Goal: Find specific page/section: Find specific page/section

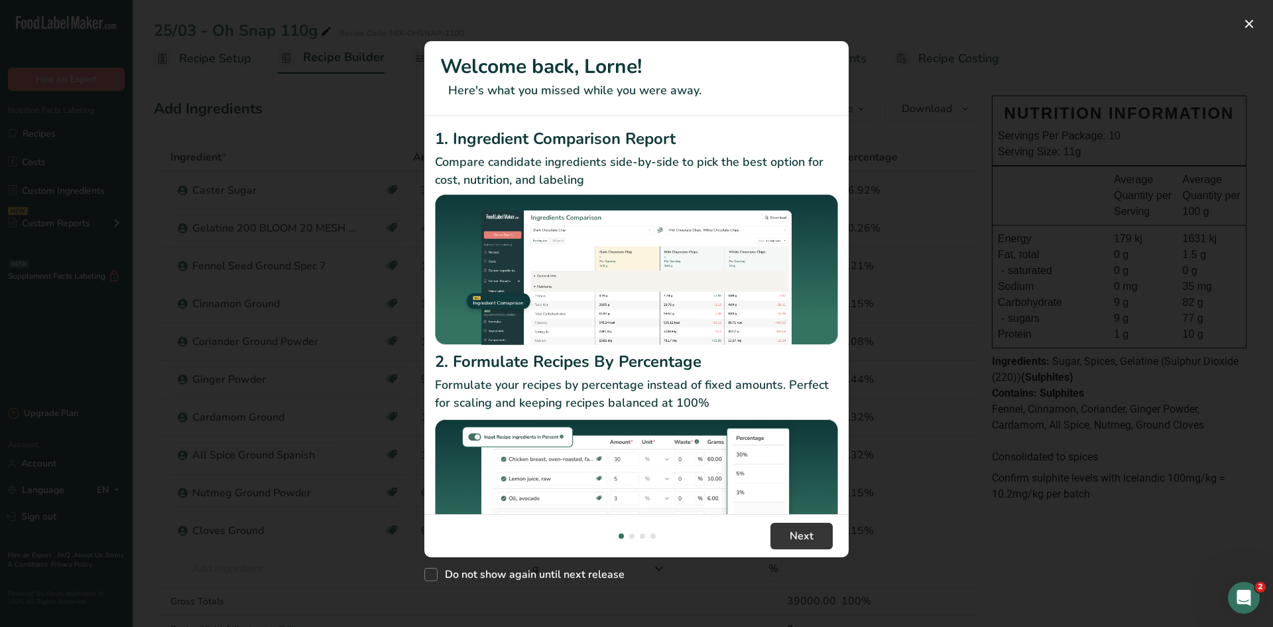
click at [938, 60] on div "New Features" at bounding box center [636, 313] width 1273 height 627
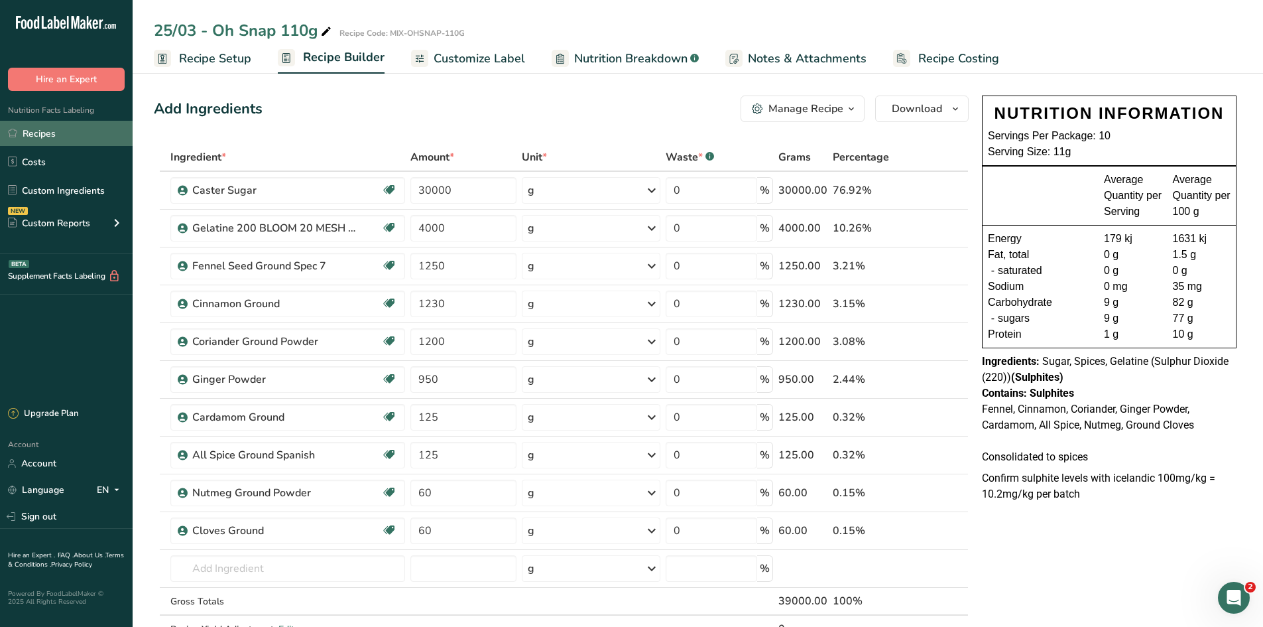
click at [44, 141] on link "Recipes" at bounding box center [66, 133] width 133 height 25
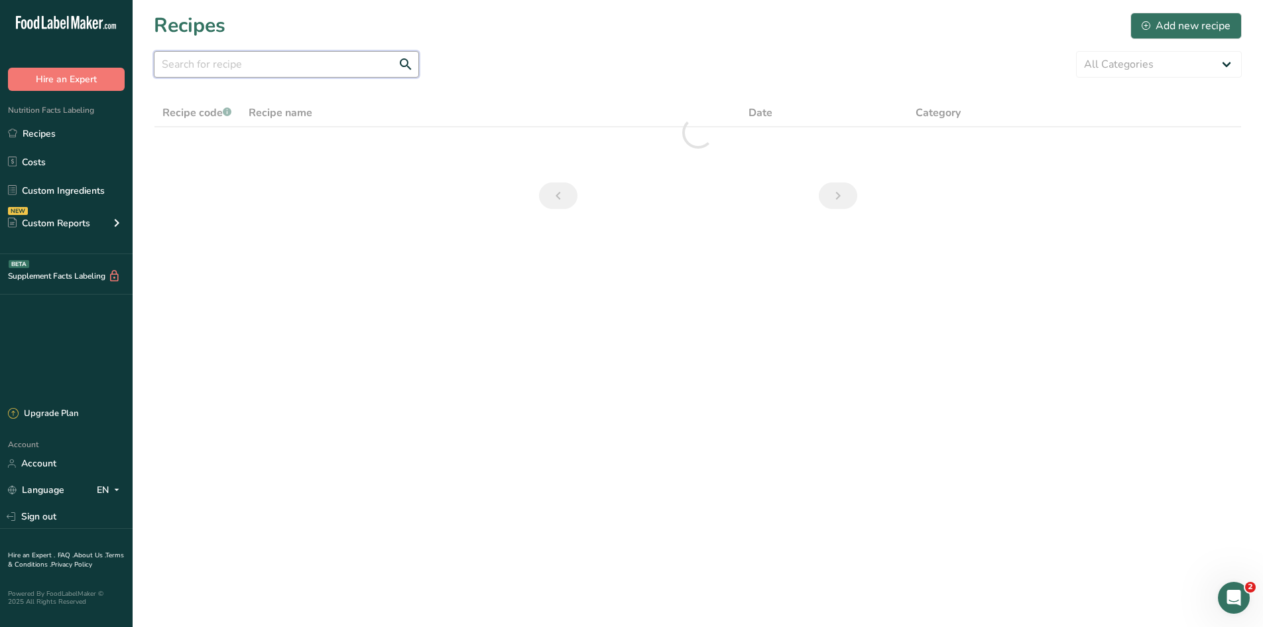
click at [263, 61] on input "text" at bounding box center [286, 64] width 265 height 27
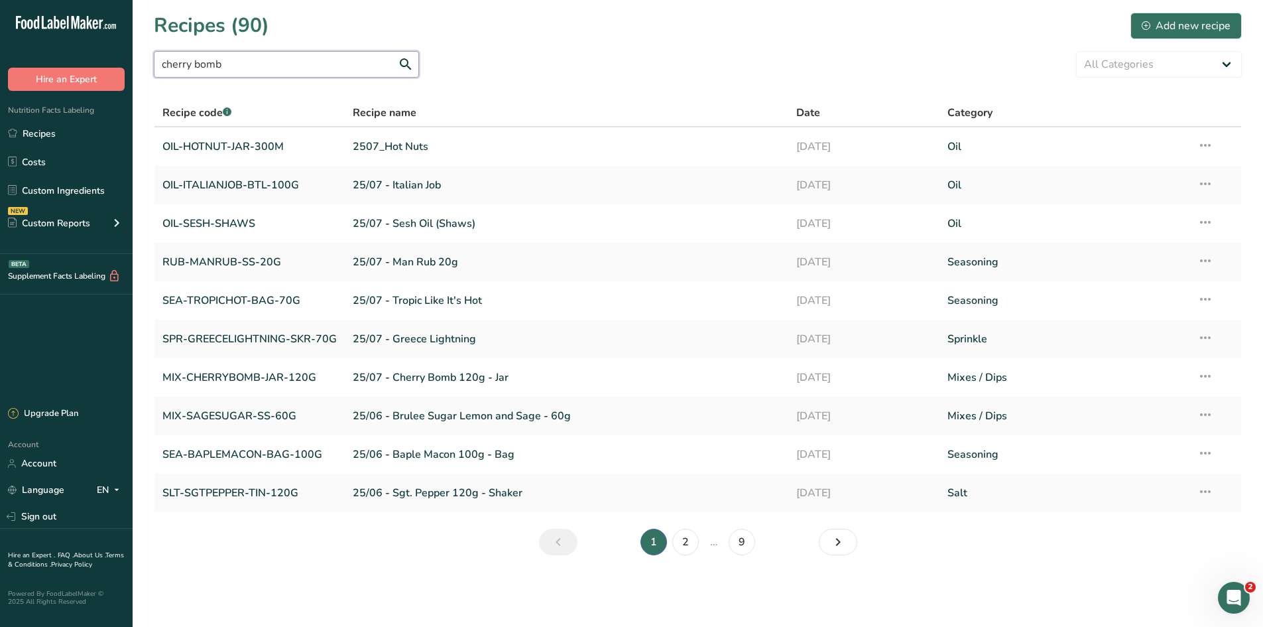
type input "cherry bomb"
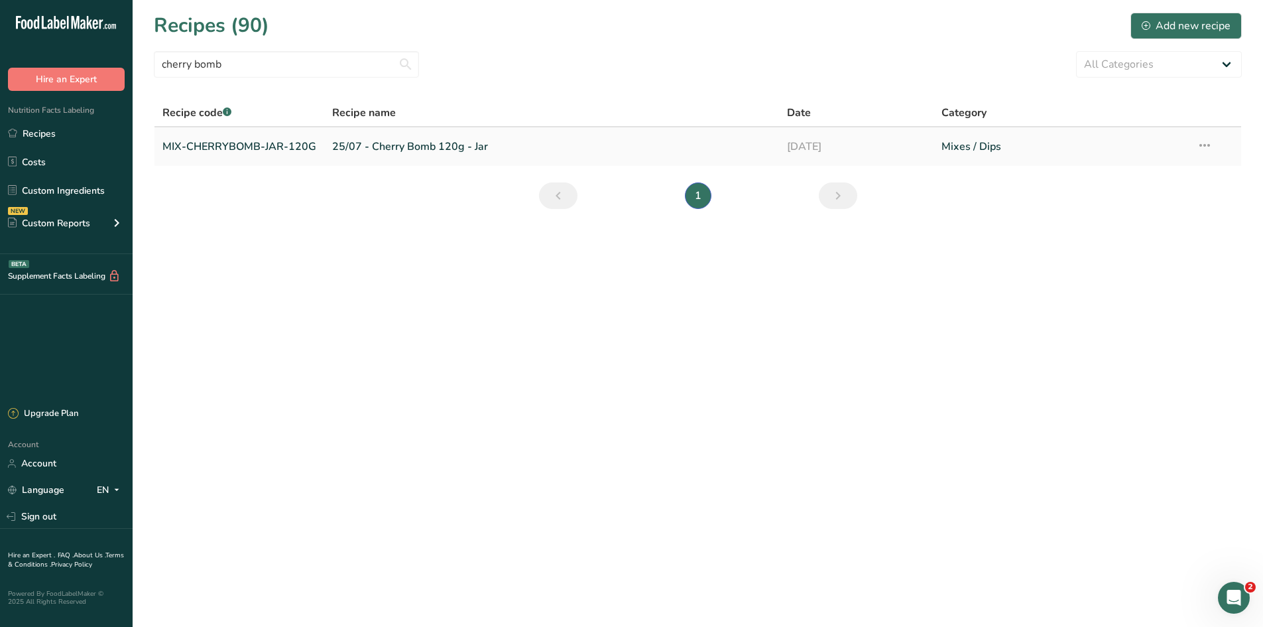
click at [256, 149] on link "MIX-CHERRYBOMB-JAR-120G" at bounding box center [239, 147] width 154 height 28
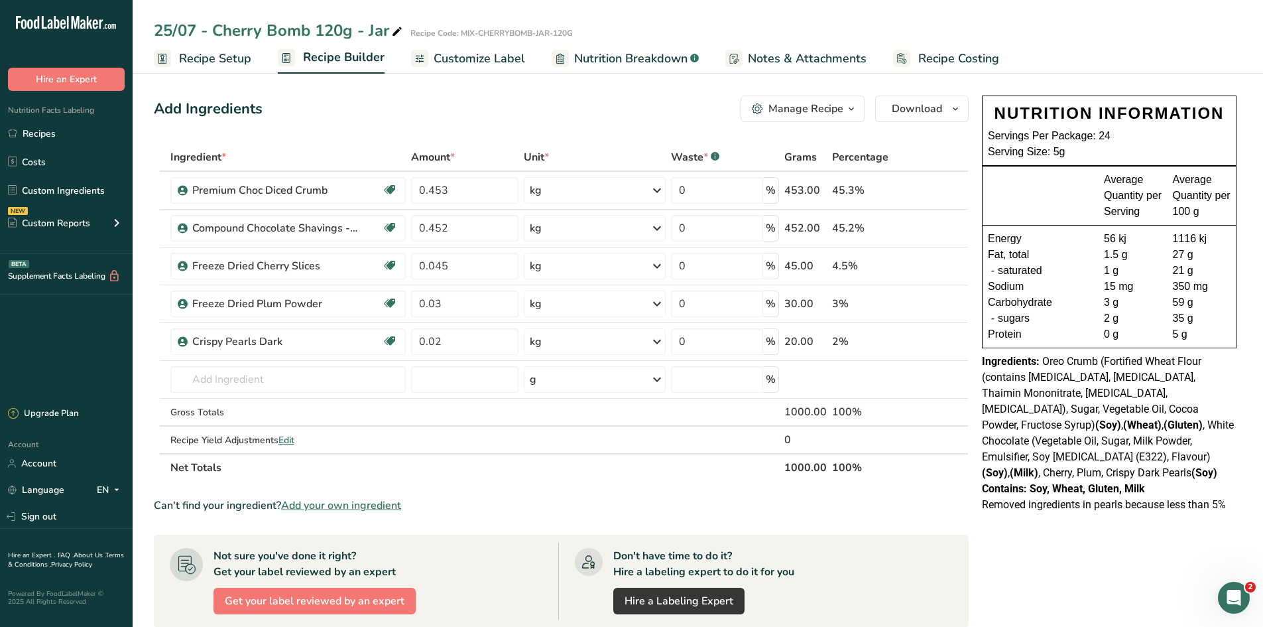
click at [1144, 539] on div "NUTRITION INFORMATION Servings Per Package: 24 Serving Size: 5g Average Quantit…" at bounding box center [1109, 502] width 265 height 825
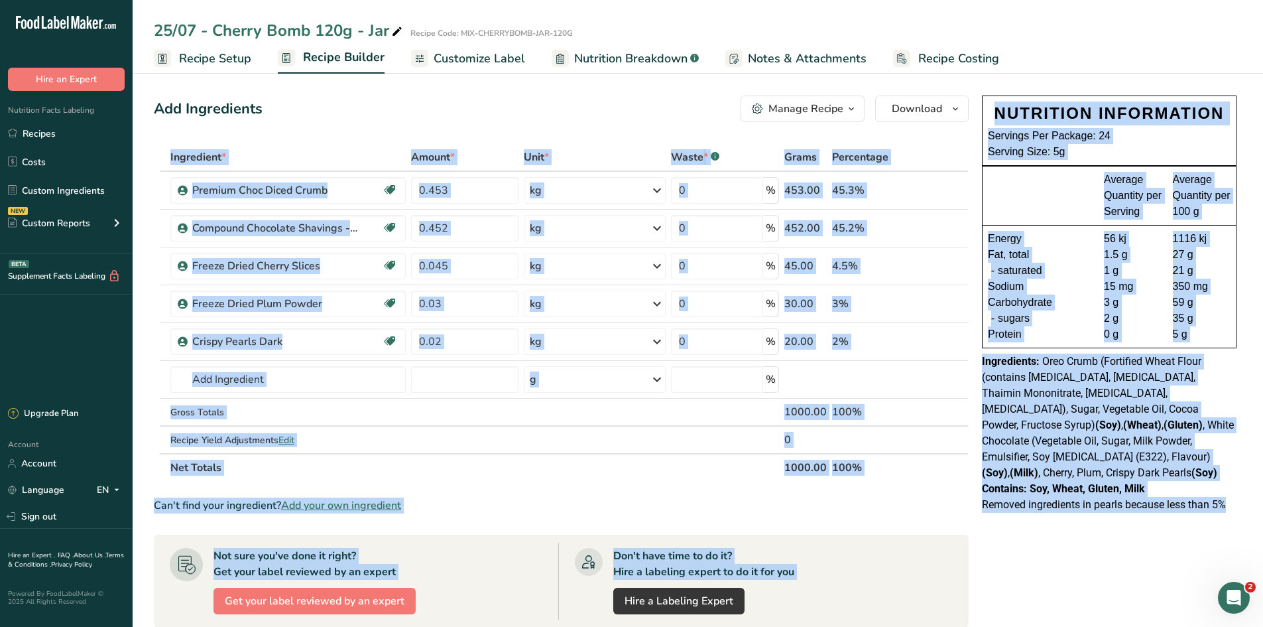
drag, startPoint x: 1237, startPoint y: 491, endPoint x: 973, endPoint y: 363, distance: 293.9
click at [973, 363] on div "Add Ingredients Manage Recipe Delete Recipe Duplicate Recipe Scale Recipe Save …" at bounding box center [698, 502] width 1088 height 825
click at [1086, 499] on div "NUTRITION INFORMATION Servings Per Package: 24 Serving Size: 5g Average Quantit…" at bounding box center [1109, 304] width 265 height 428
